Goal: Transaction & Acquisition: Purchase product/service

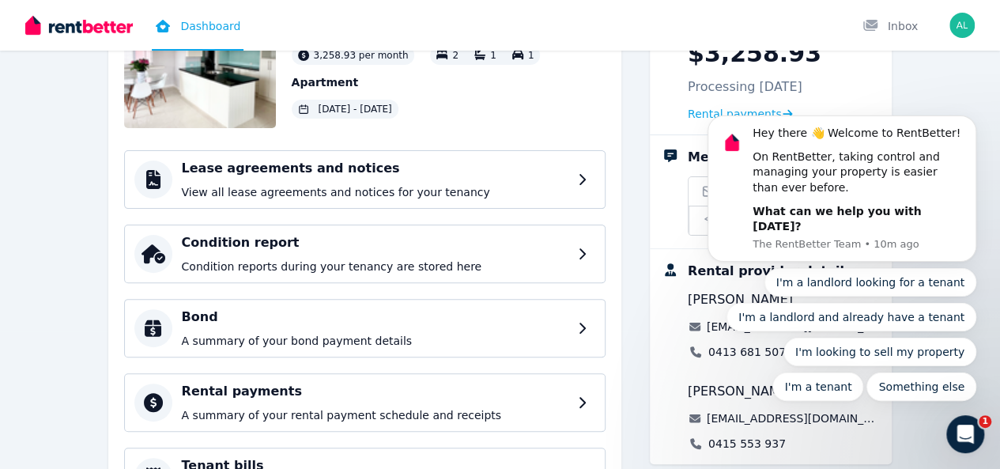
scroll to position [137, 0]
click at [969, 125] on icon "Dismiss notification" at bounding box center [972, 120] width 9 height 9
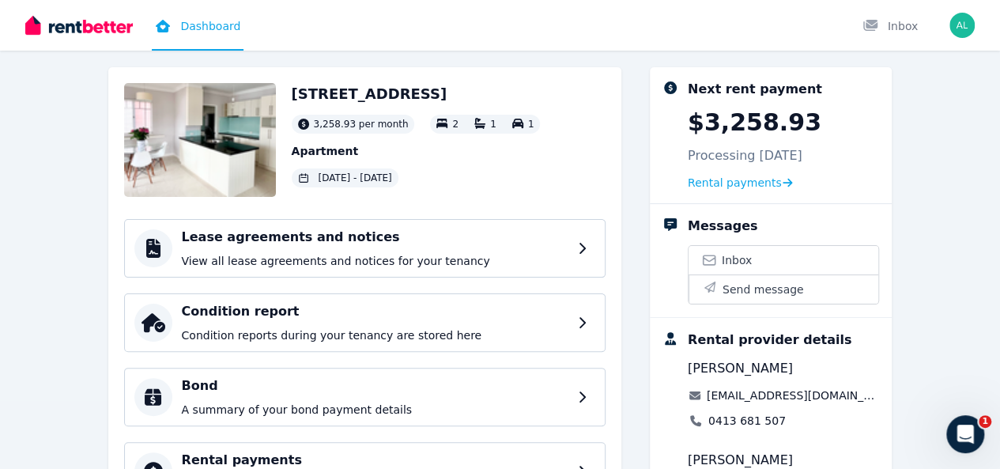
scroll to position [68, 0]
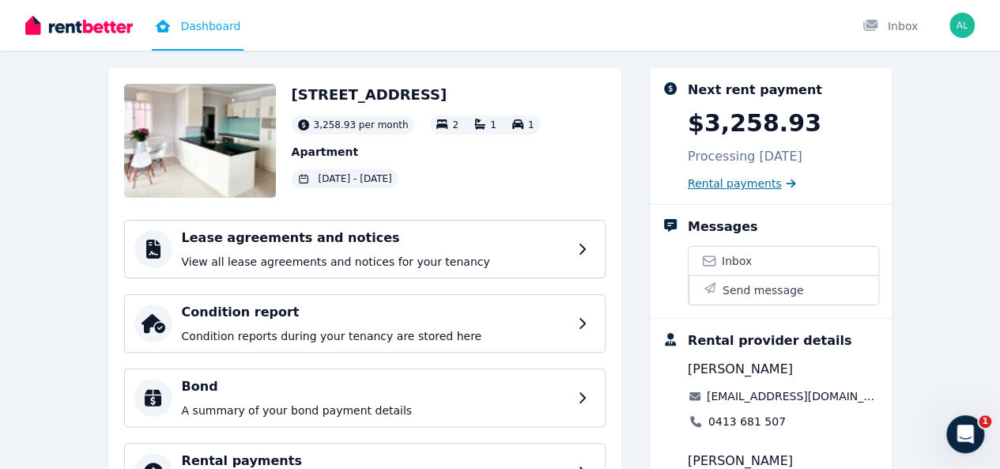
click at [780, 190] on span "Rental payments" at bounding box center [735, 184] width 94 height 16
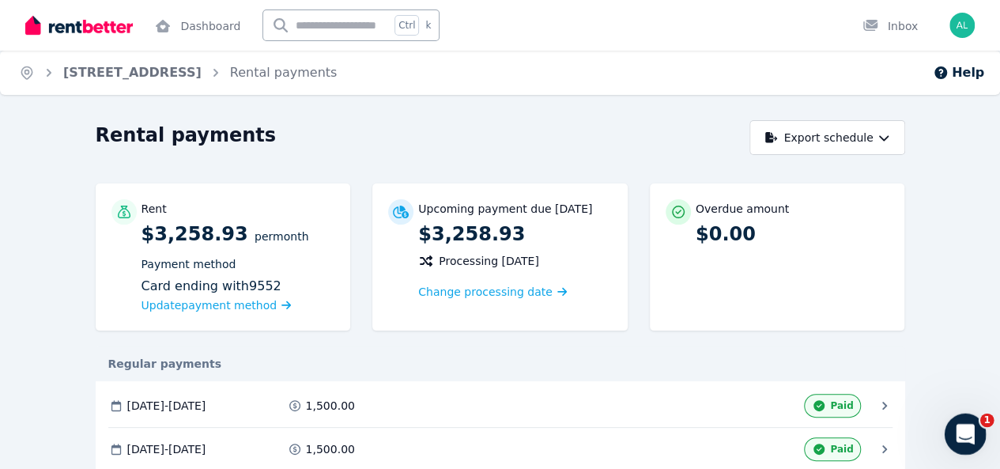
click at [976, 414] on div "Open Intercom Messenger" at bounding box center [963, 432] width 38 height 38
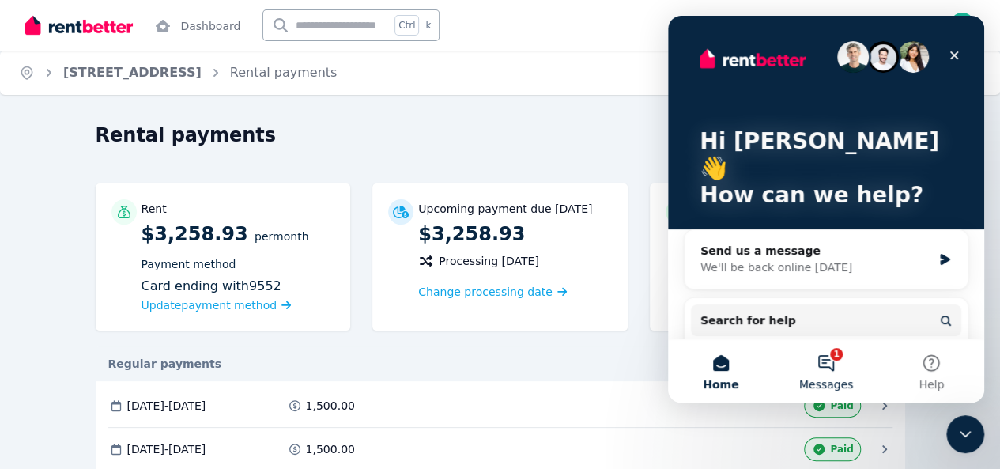
click at [830, 358] on button "1 Messages" at bounding box center [825, 370] width 105 height 63
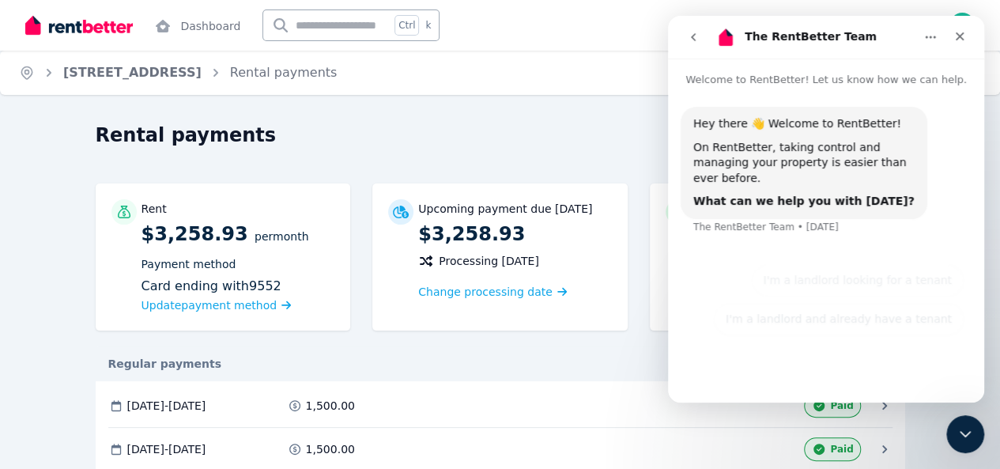
scroll to position [19, 0]
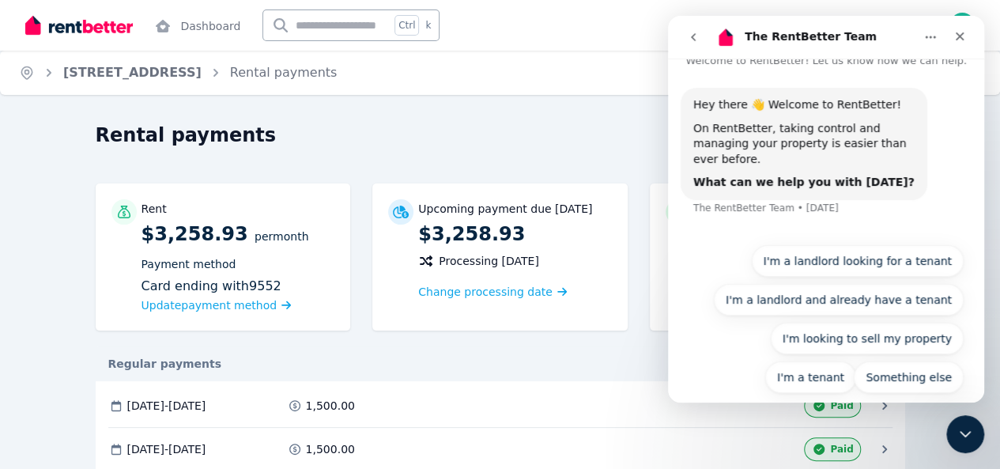
click at [693, 37] on icon "go back" at bounding box center [693, 37] width 13 height 13
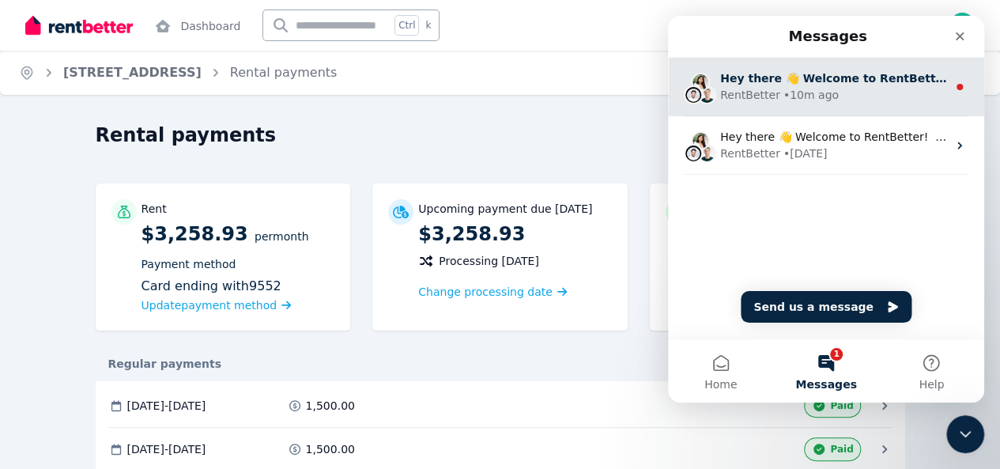
click at [802, 100] on div "• 10m ago" at bounding box center [811, 95] width 55 height 17
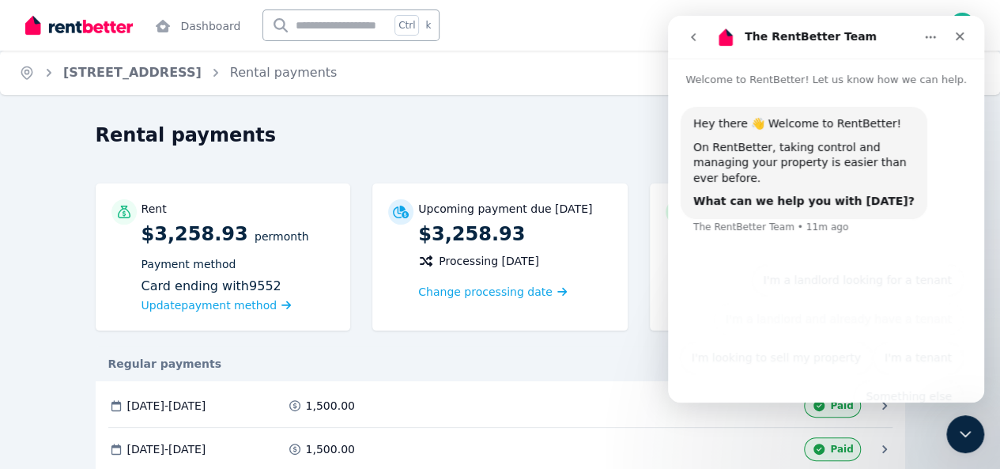
scroll to position [19, 0]
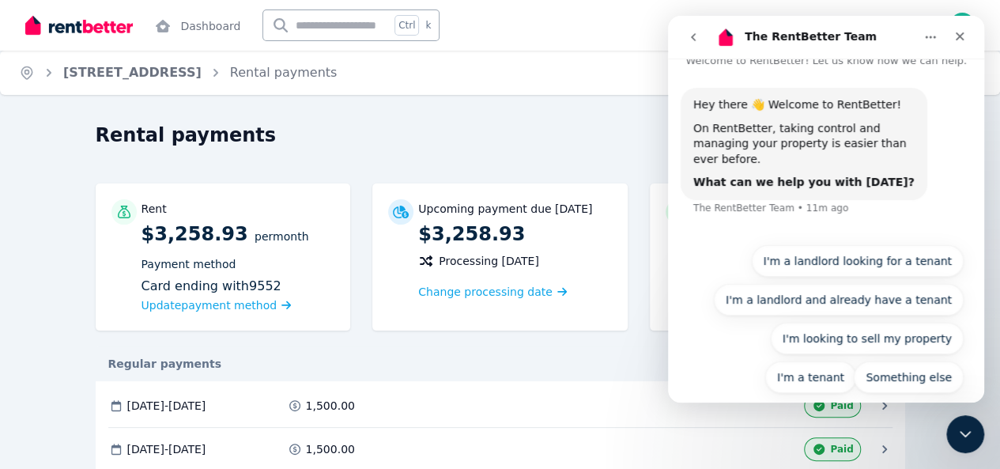
click at [685, 32] on button "go back" at bounding box center [693, 37] width 30 height 30
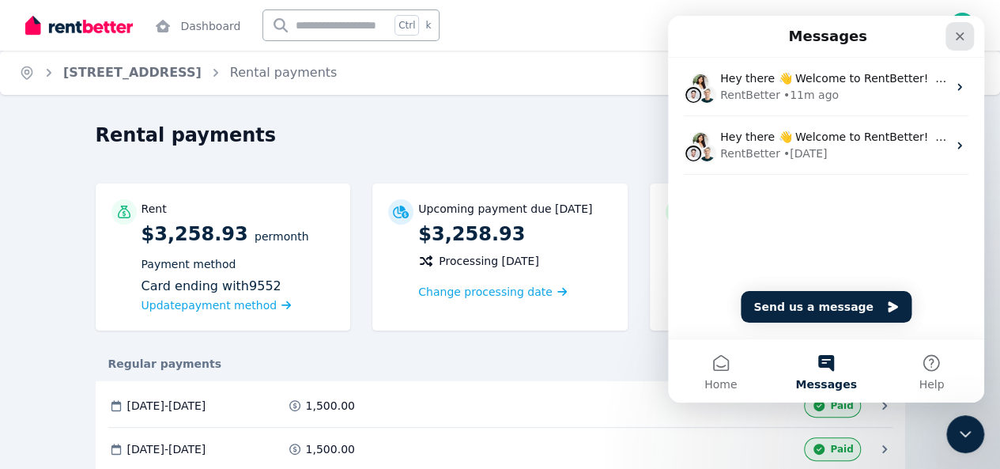
click at [959, 36] on icon "Close" at bounding box center [960, 36] width 9 height 9
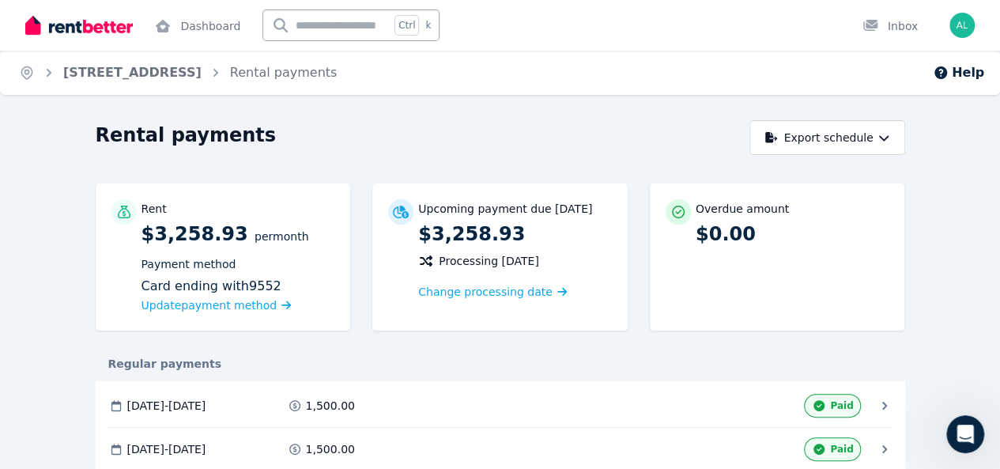
click at [701, 139] on div "Rental payments" at bounding box center [418, 138] width 645 height 30
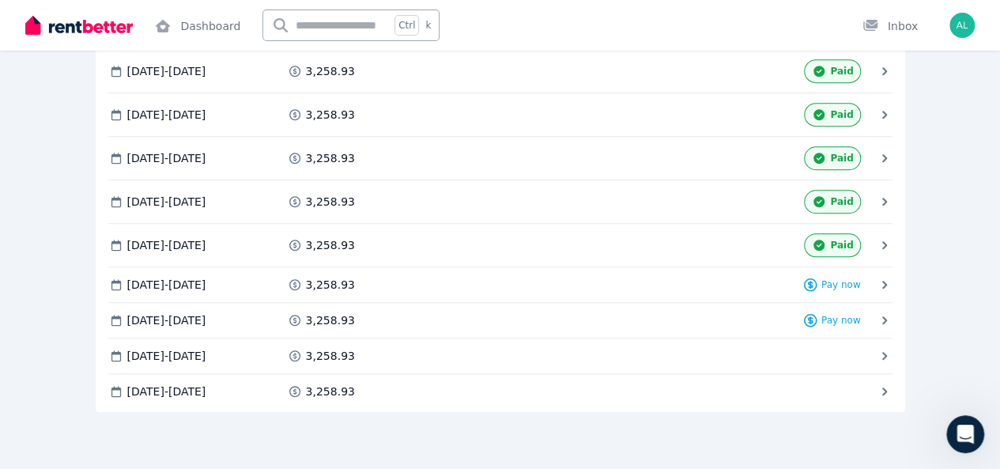
scroll to position [568, 0]
click at [0, 0] on span "Pay now" at bounding box center [0, 0] width 0 height 0
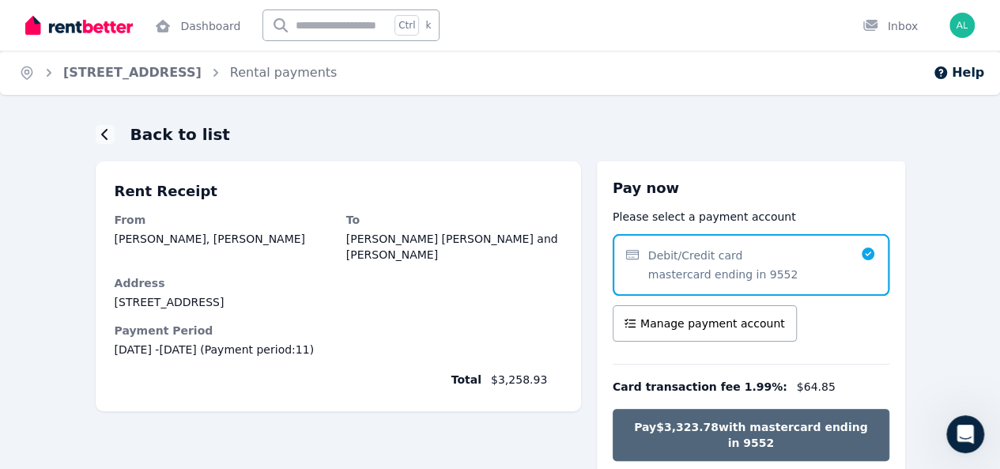
click at [841, 426] on span "Pay $3,323.78 with mastercard ending in 9552" at bounding box center [751, 435] width 244 height 32
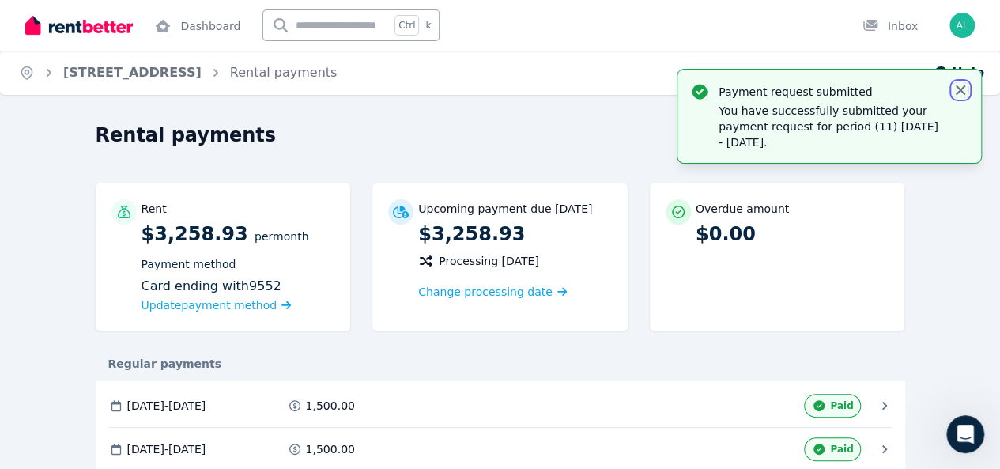
click at [960, 91] on icon "button" at bounding box center [961, 90] width 16 height 16
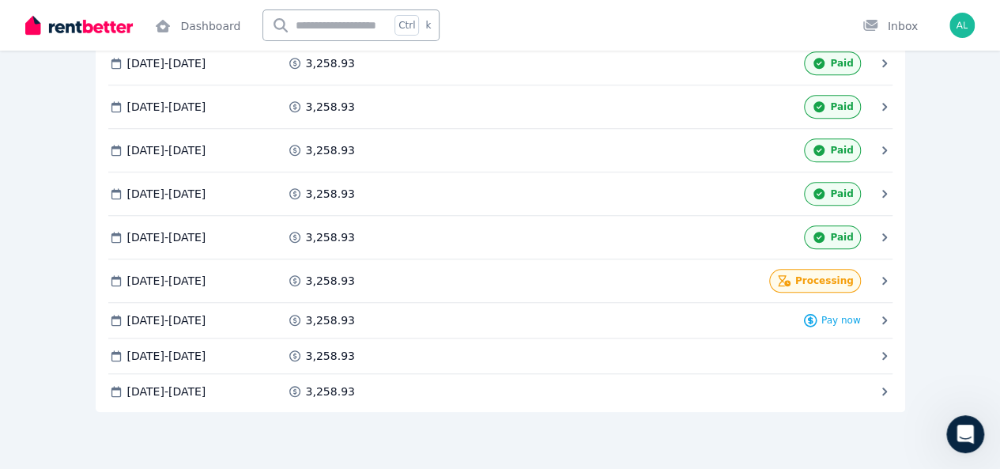
scroll to position [576, 0]
click at [984, 344] on div "Rental payments Export schedule Rent $3,258.93 per Month Payment method Card en…" at bounding box center [500, 14] width 1000 height 908
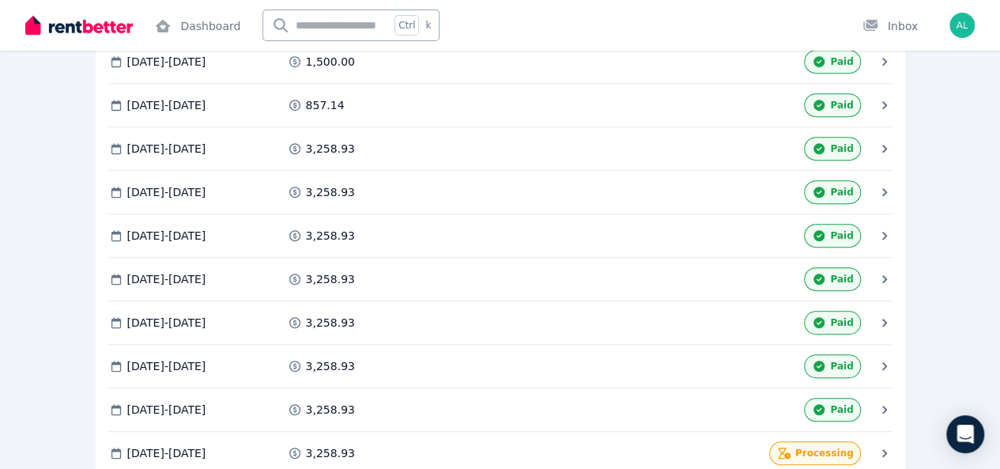
scroll to position [580, 0]
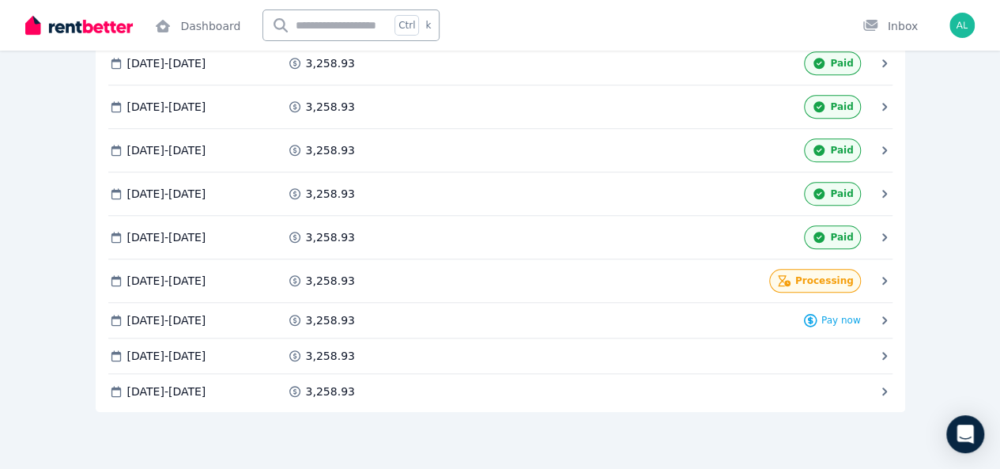
click at [0, 0] on icon at bounding box center [0, 0] width 0 height 0
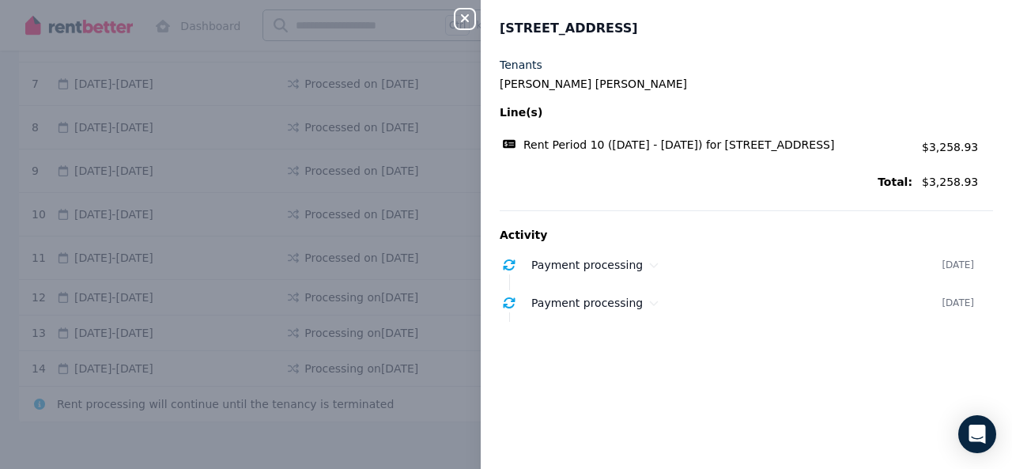
click at [463, 17] on icon "button" at bounding box center [465, 18] width 8 height 8
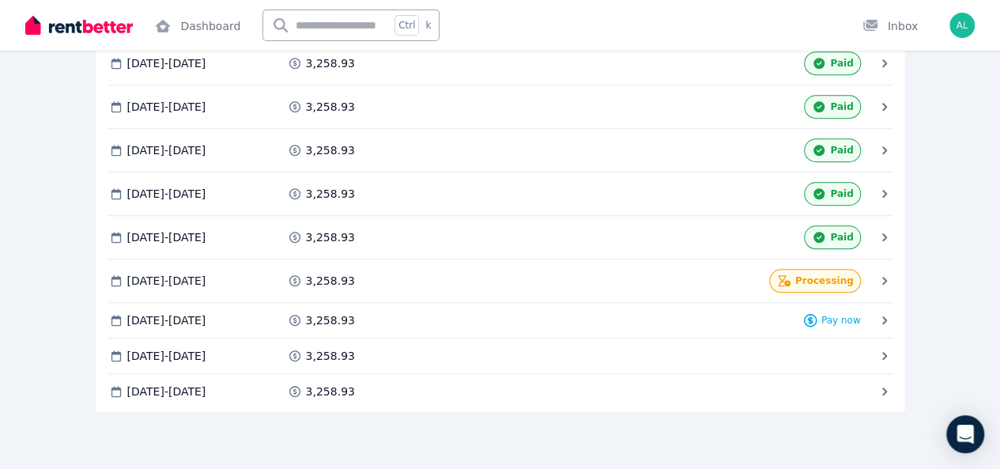
click at [0, 0] on icon at bounding box center [0, 0] width 0 height 0
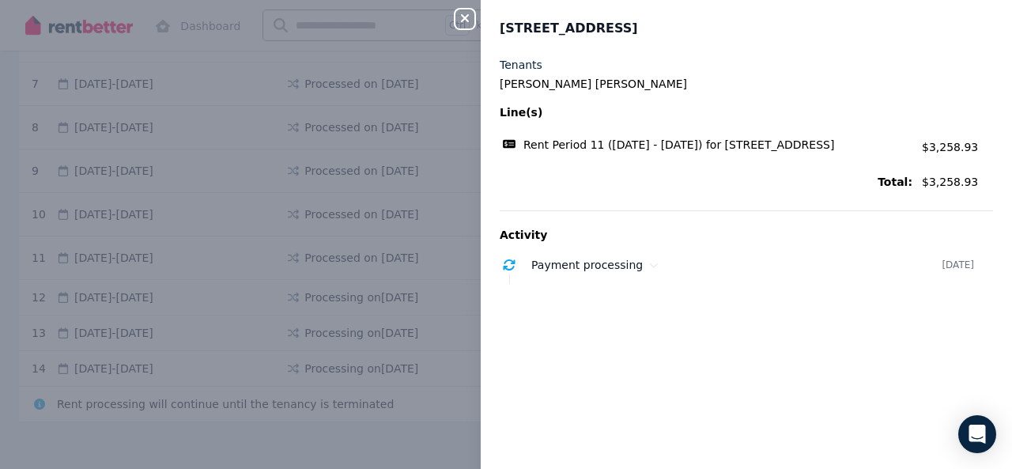
click at [462, 27] on button "Close panel" at bounding box center [464, 18] width 19 height 19
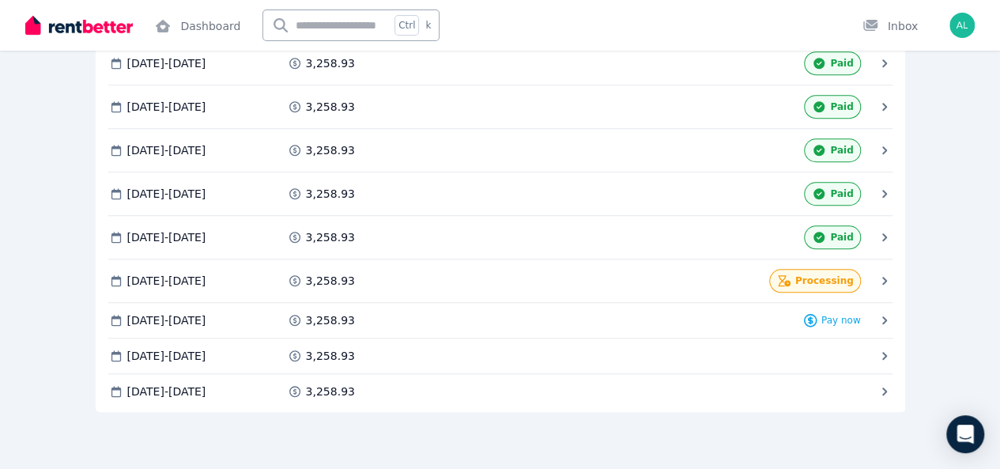
click at [999, 311] on div "Rental payments Export schedule Rent $3,258.93 per Month Payment method Card en…" at bounding box center [500, 14] width 1000 height 908
